Goal: Find specific page/section: Find specific page/section

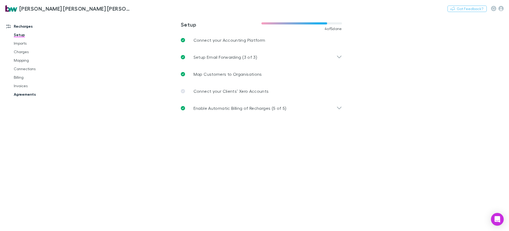
click at [27, 97] on link "Agreements" at bounding box center [40, 94] width 64 height 8
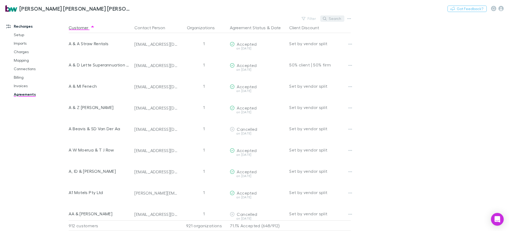
click at [336, 16] on button "Search" at bounding box center [333, 18] width 24 height 6
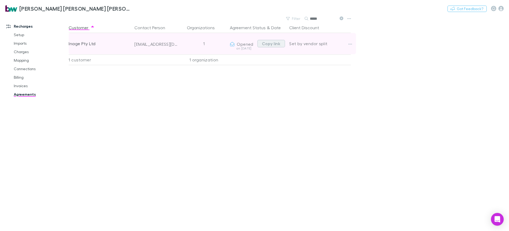
type input "*****"
click at [275, 43] on button "Copy link" at bounding box center [272, 43] width 28 height 7
